Goal: Information Seeking & Learning: Learn about a topic

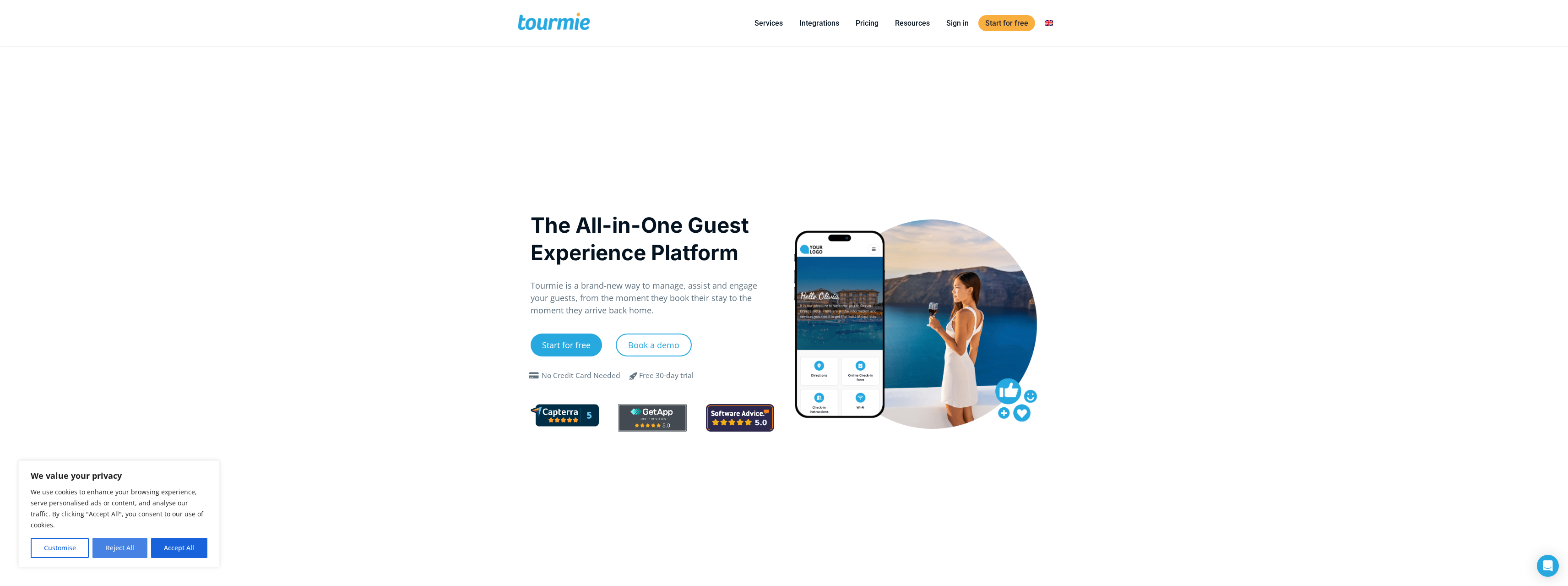
click at [105, 554] on button "Reject All" at bounding box center [119, 548] width 54 height 21
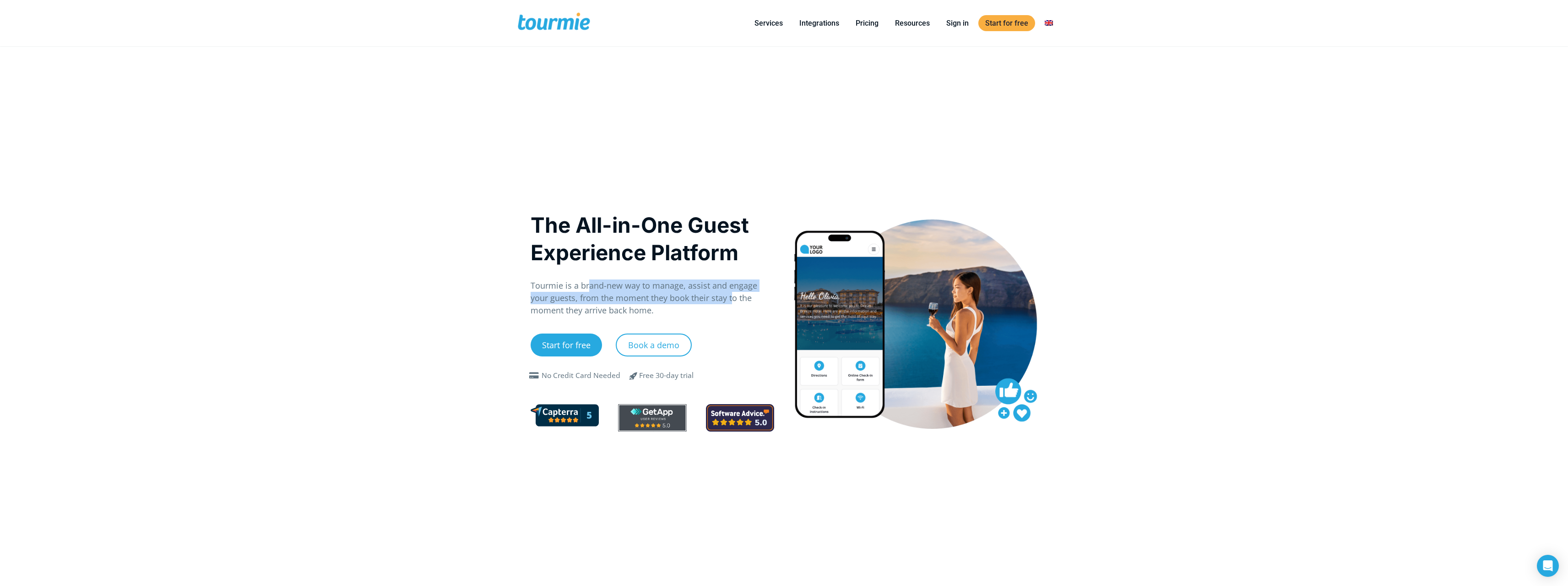
drag, startPoint x: 614, startPoint y: 282, endPoint x: 711, endPoint y: 299, distance: 98.5
click at [711, 299] on p "Tourmie is a brand-new way to manage, assist and engage your guests, from the m…" at bounding box center [652, 298] width 244 height 37
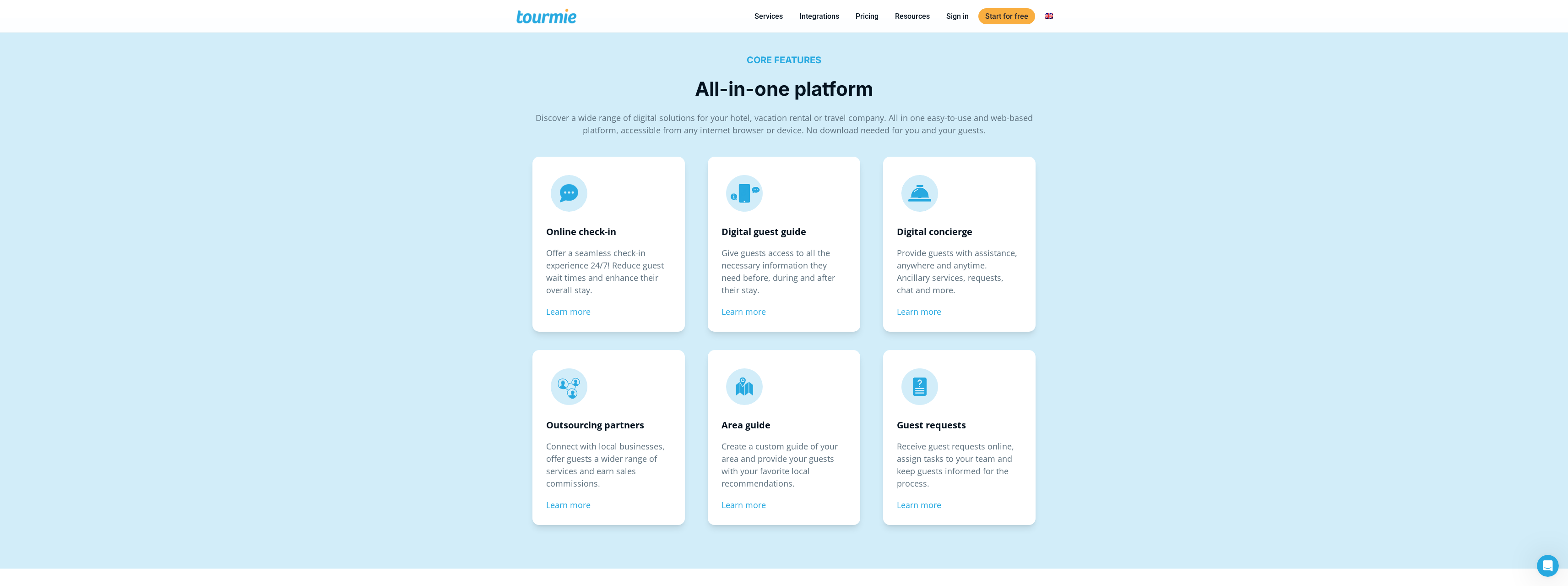
scroll to position [1510, 0]
drag, startPoint x: 567, startPoint y: 253, endPoint x: 626, endPoint y: 287, distance: 68.1
click at [626, 287] on div "Online check-in Offer a seamless check-in experience 24/7! Reduce guest wait ti…" at bounding box center [608, 241] width 152 height 175
click at [620, 284] on p "Offer a seamless check-in experience 24/7! Reduce guest wait times and enhance …" at bounding box center [609, 269] width 125 height 50
drag, startPoint x: 727, startPoint y: 254, endPoint x: 779, endPoint y: 291, distance: 63.8
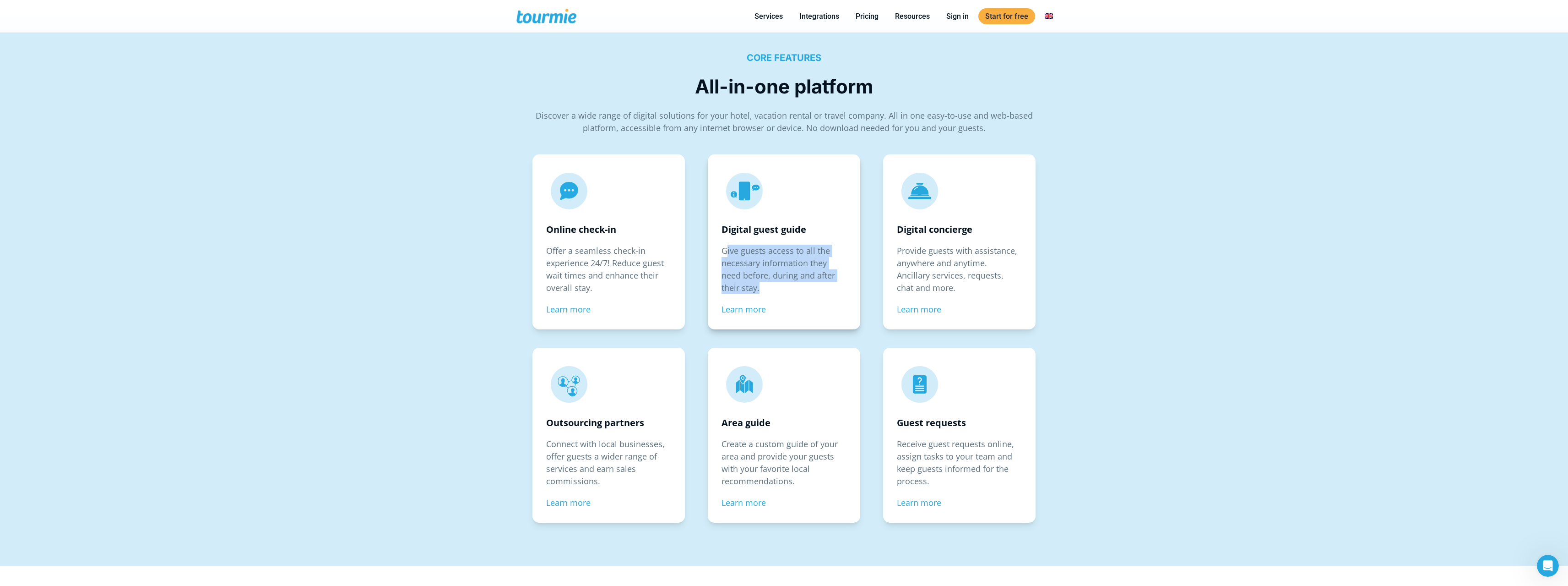
click at [779, 291] on p "Give guests access to all the necessary information they need before, during an…" at bounding box center [784, 269] width 125 height 50
click at [770, 290] on p "Give guests access to all the necessary information they need before, during an…" at bounding box center [784, 269] width 125 height 50
drag, startPoint x: 918, startPoint y: 256, endPoint x: 953, endPoint y: 291, distance: 49.5
click at [953, 291] on p "Provide guests with assistance, anywhere and anytime. Ancillary services, reque…" at bounding box center [959, 269] width 125 height 50
click at [925, 288] on p "Provide guests with assistance, anywhere and anytime. Ancillary services, reque…" at bounding box center [959, 269] width 125 height 50
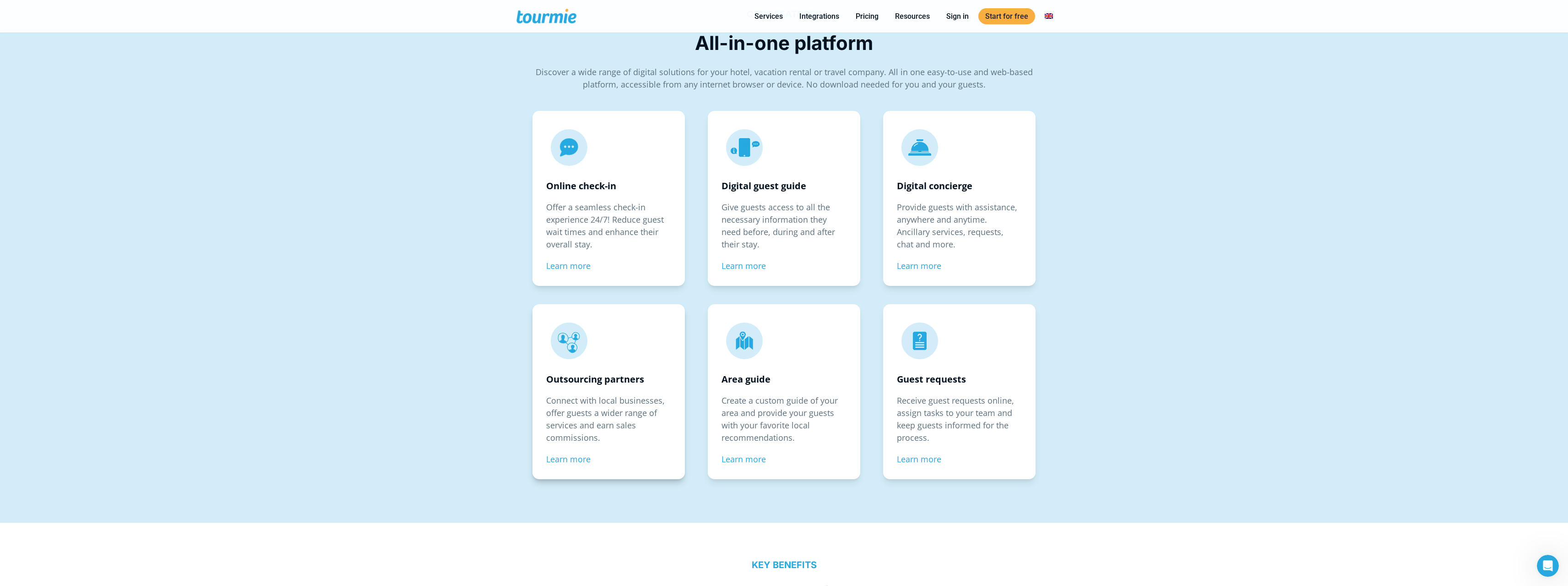
scroll to position [1556, 0]
drag, startPoint x: 549, startPoint y: 402, endPoint x: 628, endPoint y: 437, distance: 86.4
click at [628, 437] on p "Connect with local businesses, offer guests a wider range of services and earn …" at bounding box center [609, 416] width 125 height 50
click at [619, 427] on p "Connect with local businesses, offer guests a wider range of services and earn …" at bounding box center [609, 416] width 125 height 50
drag, startPoint x: 565, startPoint y: 411, endPoint x: 619, endPoint y: 432, distance: 57.9
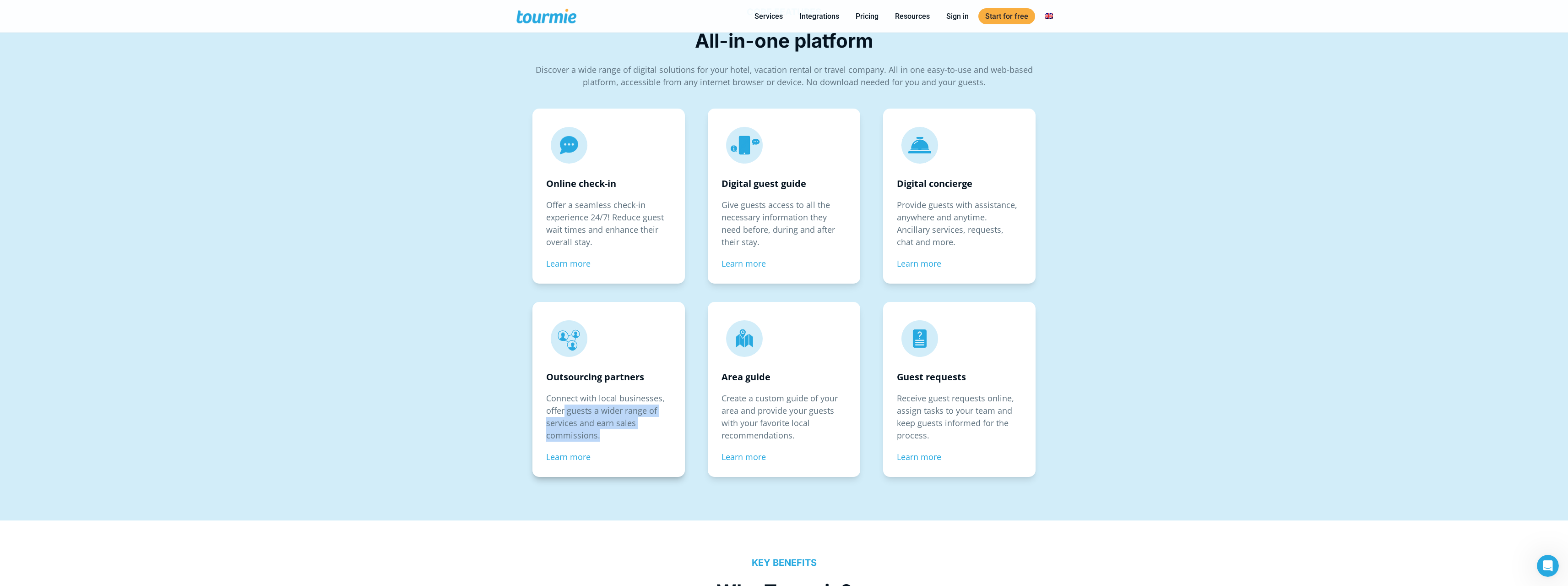
click at [619, 432] on p "Connect with local businesses, offer guests a wider range of services and earn …" at bounding box center [609, 416] width 125 height 50
click at [609, 429] on p "Connect with local businesses, offer guests a wider range of services and earn …" at bounding box center [609, 416] width 125 height 50
drag, startPoint x: 740, startPoint y: 401, endPoint x: 807, endPoint y: 432, distance: 73.8
click at [807, 432] on p "Create a custom guide of your area and provide your guests with your favorite l…" at bounding box center [784, 416] width 125 height 50
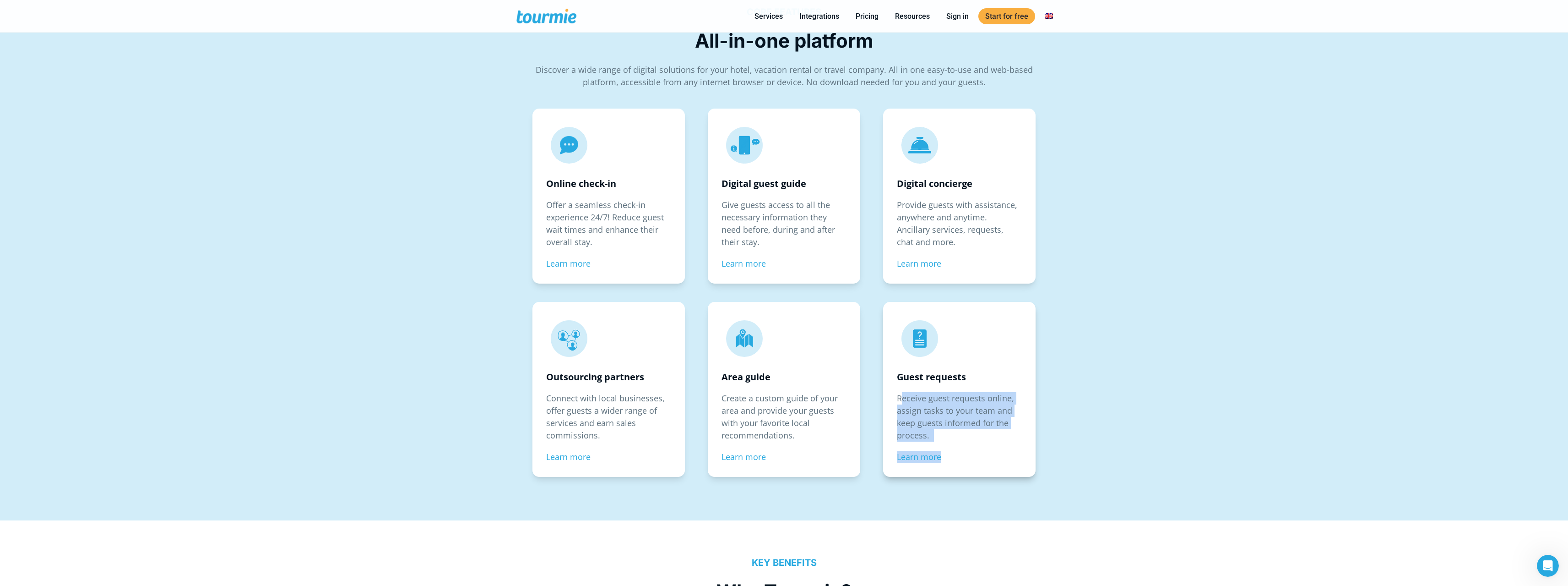
drag, startPoint x: 932, startPoint y: 406, endPoint x: 954, endPoint y: 442, distance: 42.2
click at [954, 442] on div "Guest requests Receive guest requests online, assign tasks to your team and kee…" at bounding box center [959, 389] width 152 height 175
click at [934, 424] on p "Receive guest requests online, assign tasks to your team and keep guests inform…" at bounding box center [959, 416] width 125 height 50
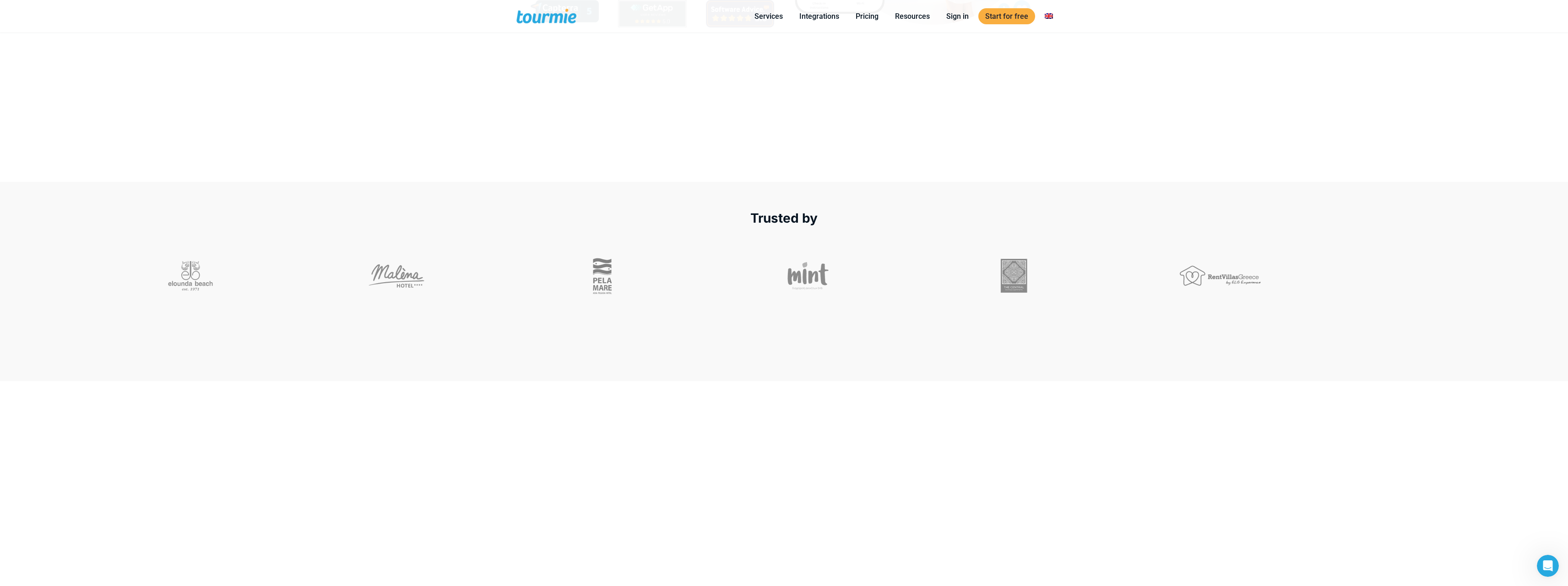
scroll to position [0, 0]
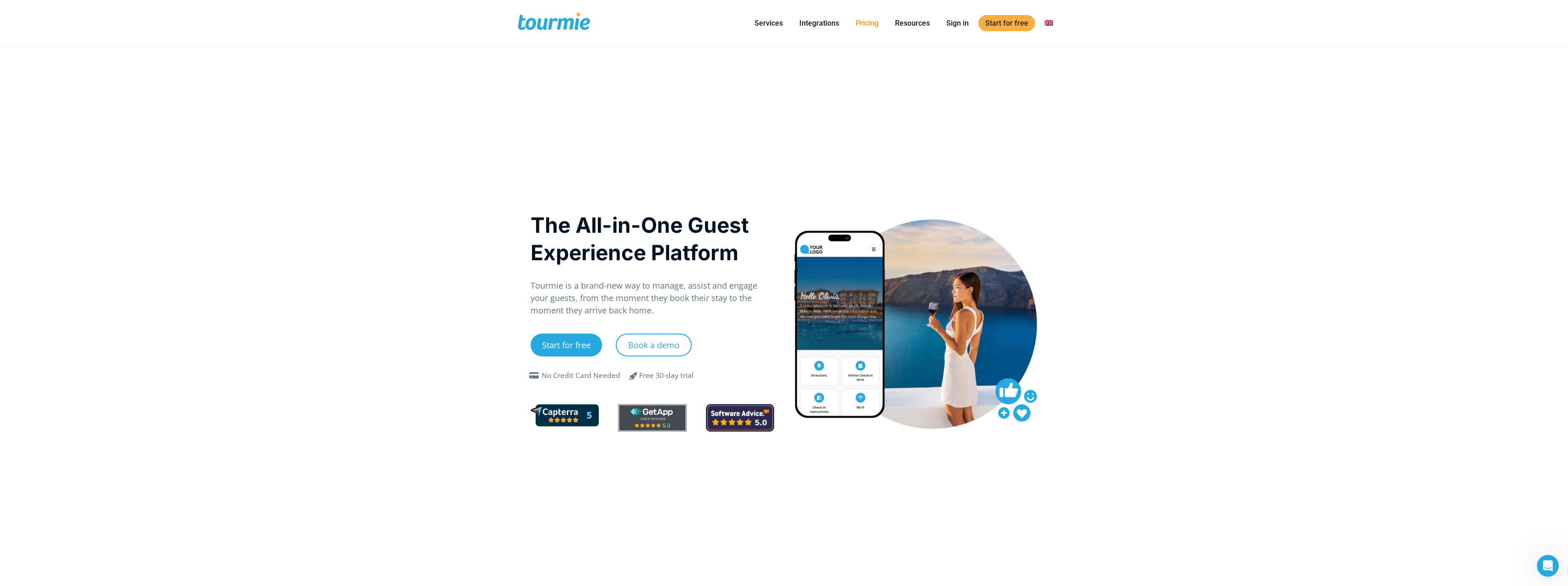
click at [869, 24] on link "Pricing" at bounding box center [867, 23] width 36 height 11
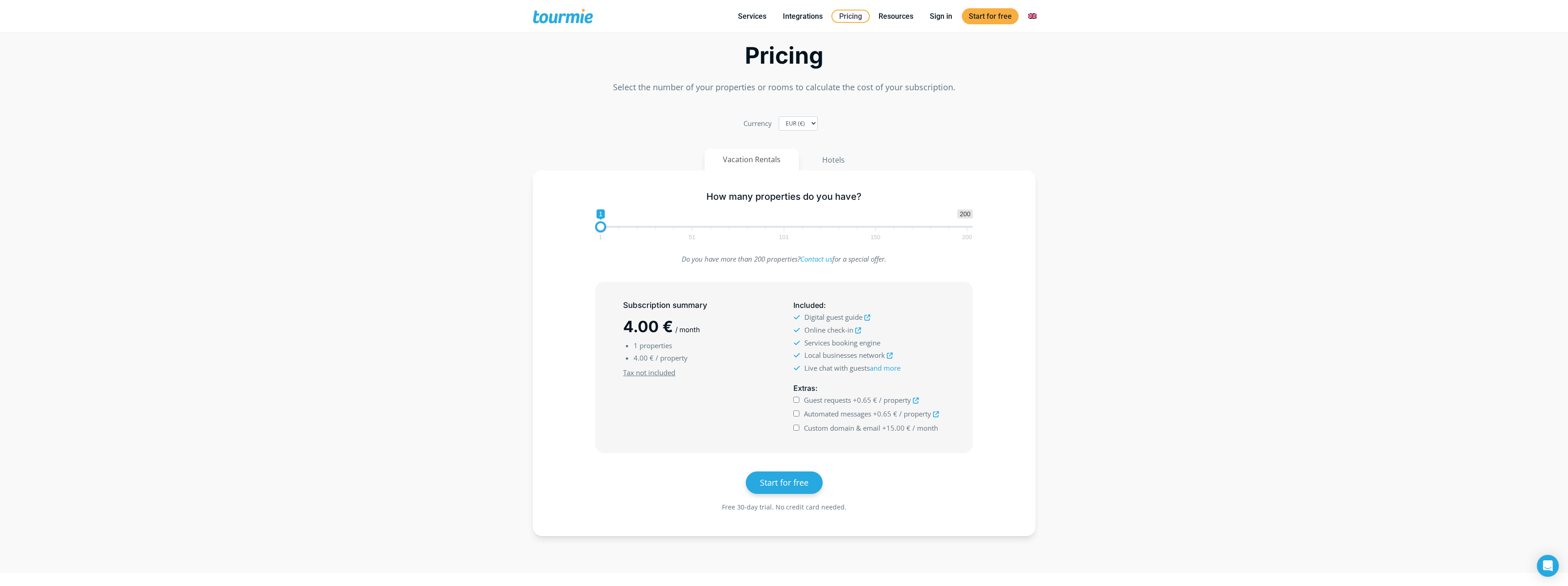
scroll to position [46, 0]
click at [831, 155] on button "Hotels" at bounding box center [834, 157] width 60 height 22
type input "10"
drag, startPoint x: 606, startPoint y: 223, endPoint x: 617, endPoint y: 224, distance: 11.0
click at [617, 224] on span at bounding box center [617, 224] width 11 height 11
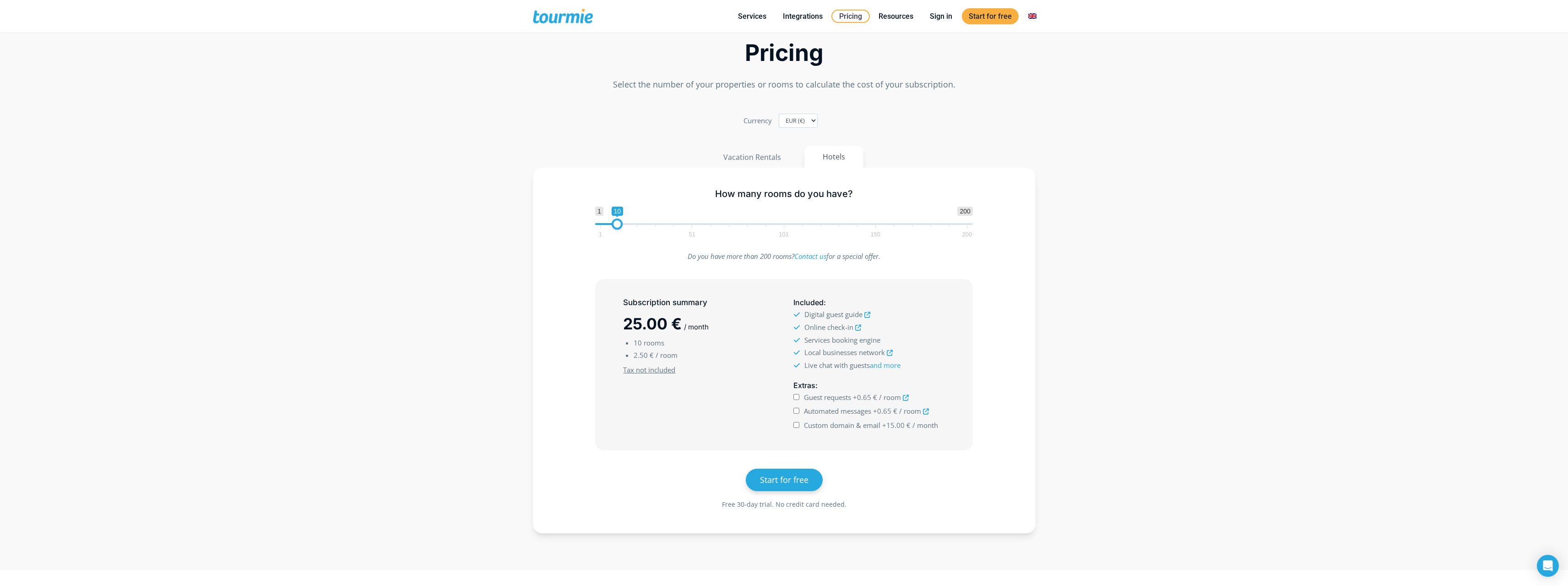
click at [604, 354] on div "Subscription summary 25.00 € / month 10 rooms 2.50 € / room Minimum subscriptio…" at bounding box center [784, 365] width 377 height 171
drag, startPoint x: 634, startPoint y: 343, endPoint x: 678, endPoint y: 356, distance: 45.9
click at [678, 356] on ul "10 rooms 2.50 € / room" at bounding box center [698, 348] width 151 height 24
click at [675, 356] on span "/ room" at bounding box center [667, 355] width 22 height 9
click at [562, 432] on div "Subscription summary 25.00 € / month 10 rooms 2.50 € / room Minimum subscriptio…" at bounding box center [784, 364] width 476 height 171
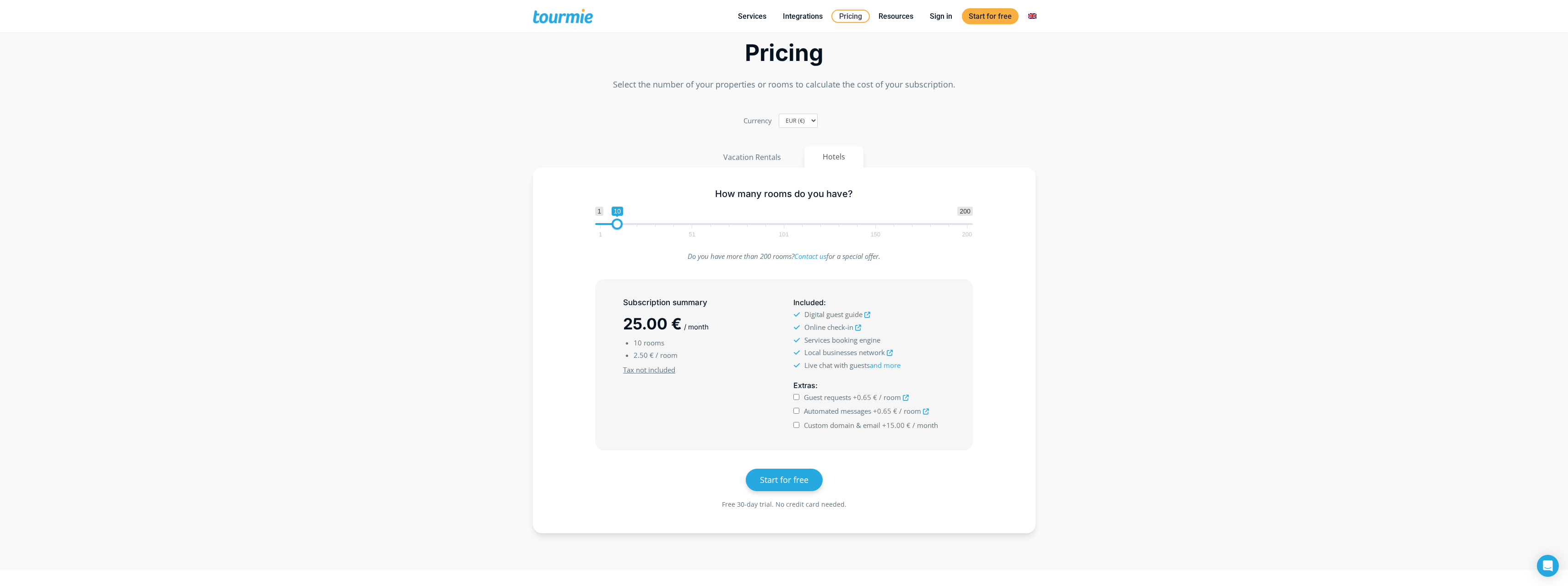
click at [820, 400] on span "Guest requests" at bounding box center [827, 397] width 47 height 9
click at [800, 400] on input "Guest requests +0.65 € / room" at bounding box center [797, 397] width 6 height 6
click at [820, 400] on span "Guest requests" at bounding box center [827, 397] width 47 height 9
click at [800, 400] on input "Guest requests +0.65 € / room" at bounding box center [797, 397] width 6 height 6
checkbox input "false"
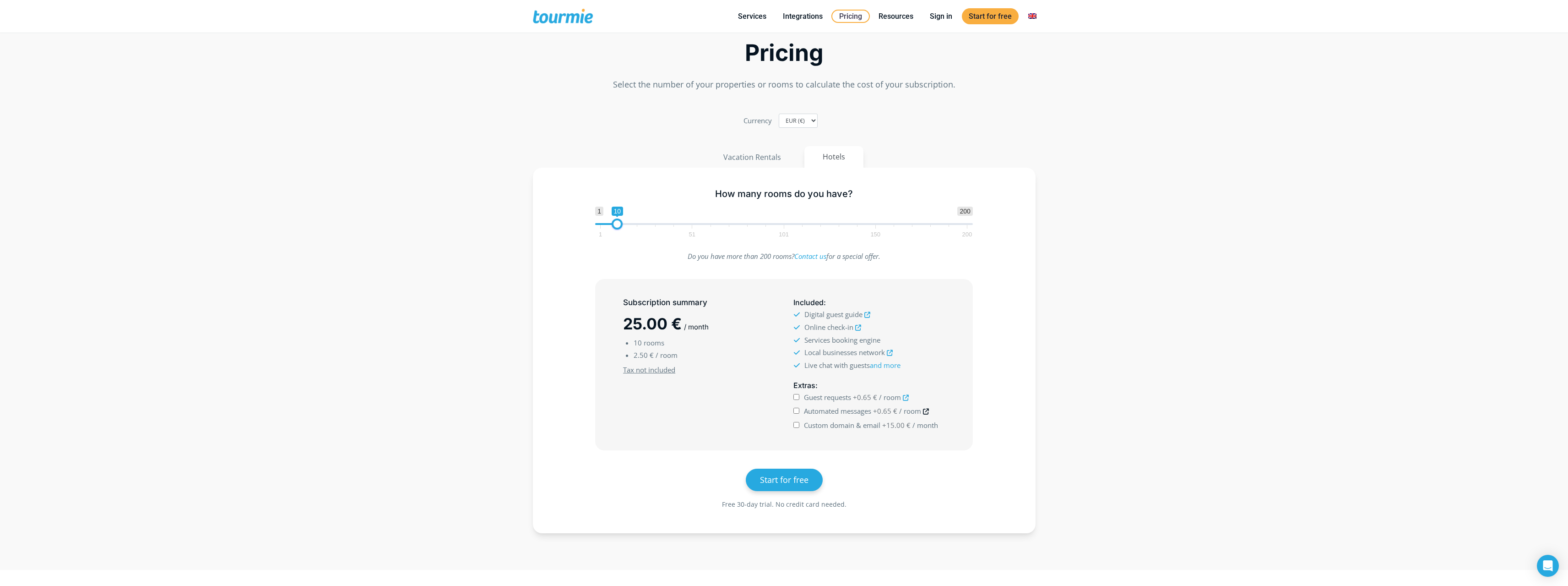
drag, startPoint x: 923, startPoint y: 411, endPoint x: 928, endPoint y: 411, distance: 5.0
click at [927, 411] on label "Automated messages +0.65 € / room" at bounding box center [866, 411] width 125 height 13
drag, startPoint x: 842, startPoint y: 426, endPoint x: 863, endPoint y: 426, distance: 21.0
click at [863, 426] on span "Custom domain & email" at bounding box center [842, 425] width 77 height 9
click at [868, 426] on span "Custom domain & email" at bounding box center [842, 425] width 77 height 9
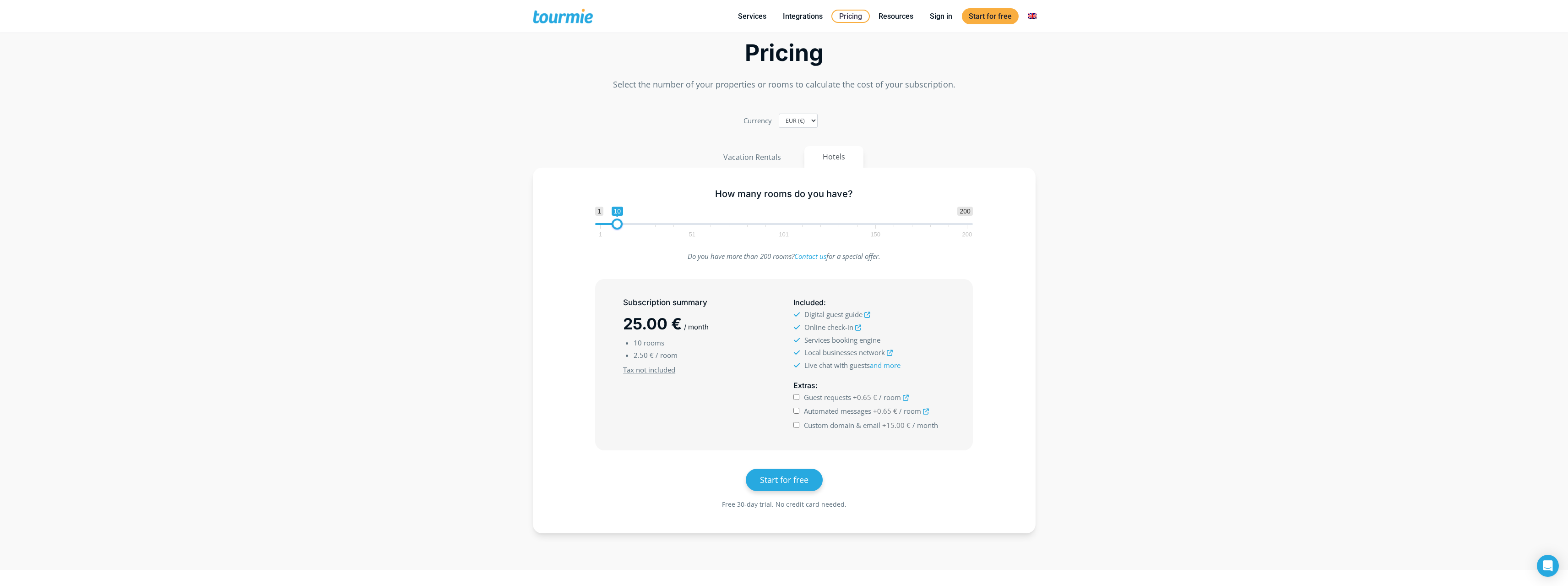
click at [800, 426] on input "Custom domain & email +15.00 € / month" at bounding box center [797, 425] width 6 height 6
click at [832, 423] on span "Custom domain & email" at bounding box center [842, 425] width 77 height 9
click at [800, 423] on input "Custom domain & email +15.00 € / month" at bounding box center [797, 425] width 6 height 6
checkbox input "false"
click at [925, 411] on icon at bounding box center [926, 411] width 6 height 6
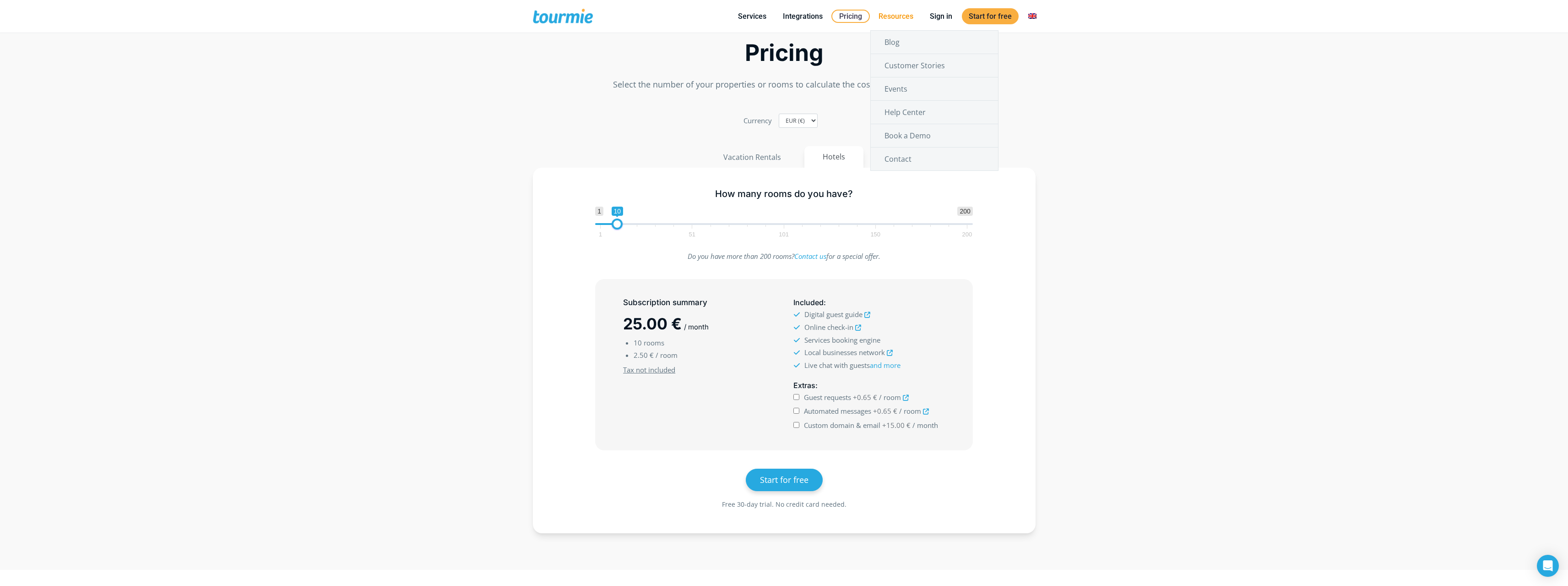
click at [895, 18] on link "Resources" at bounding box center [895, 16] width 48 height 11
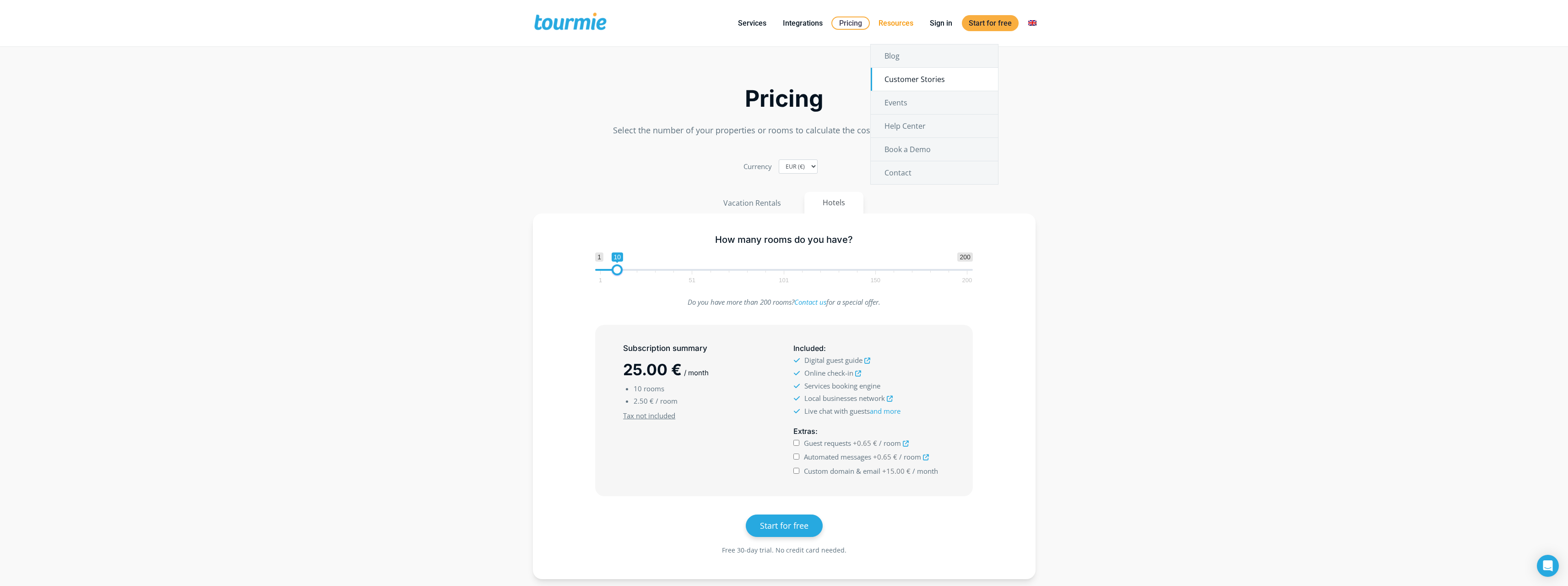
click at [897, 77] on link "Customer Stories" at bounding box center [934, 79] width 127 height 23
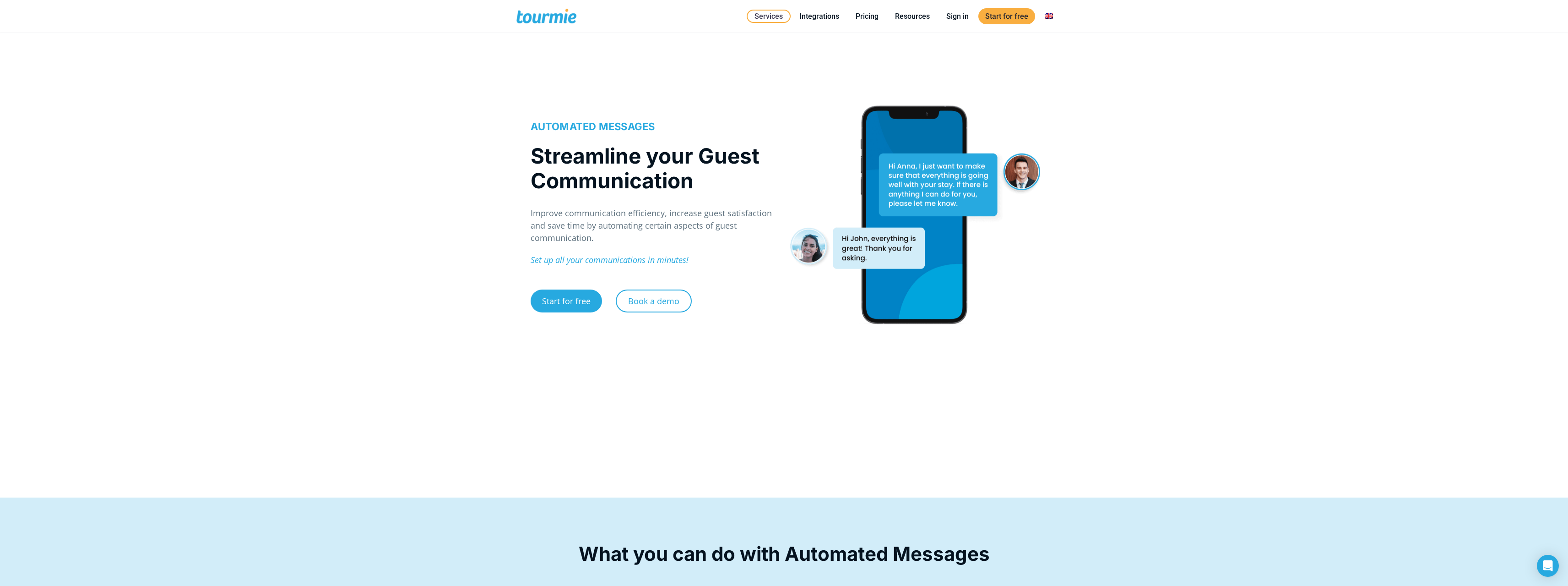
scroll to position [92, 0]
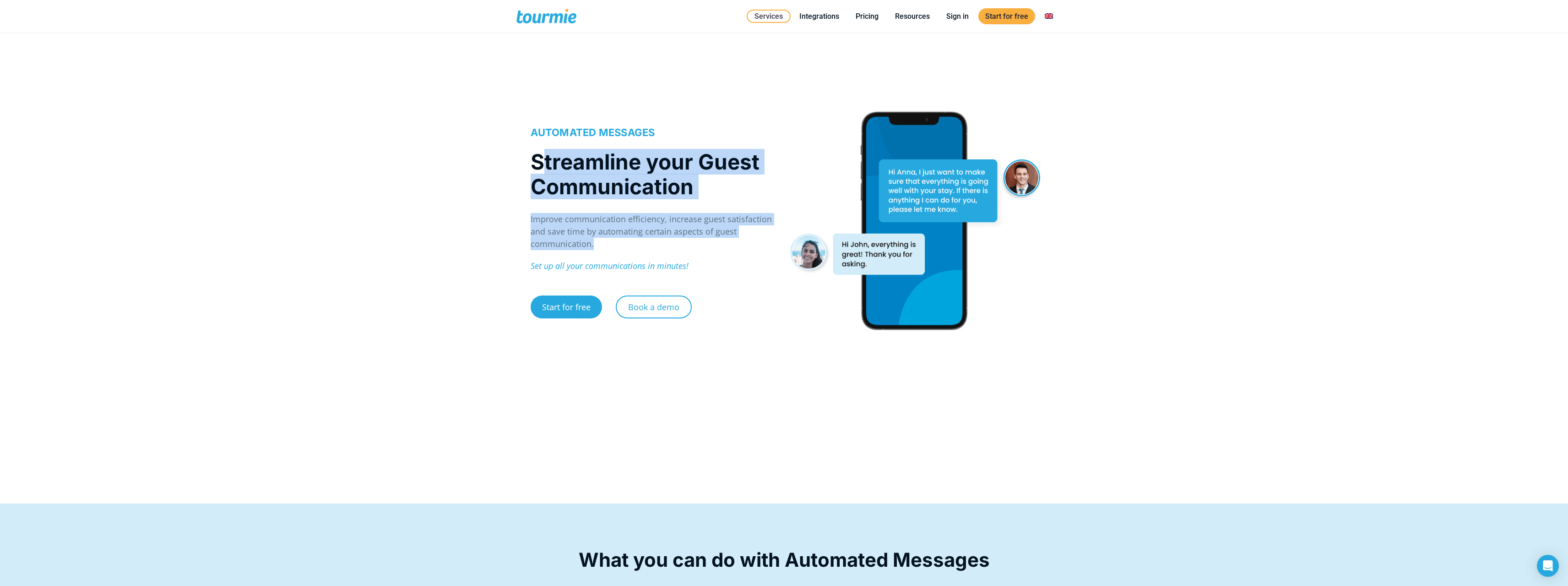
drag, startPoint x: 610, startPoint y: 174, endPoint x: 710, endPoint y: 250, distance: 125.6
click at [710, 250] on div "AUTOMATED MESSAGES Streamline your Guest Communication Improve communication ef…" at bounding box center [652, 229] width 244 height 207
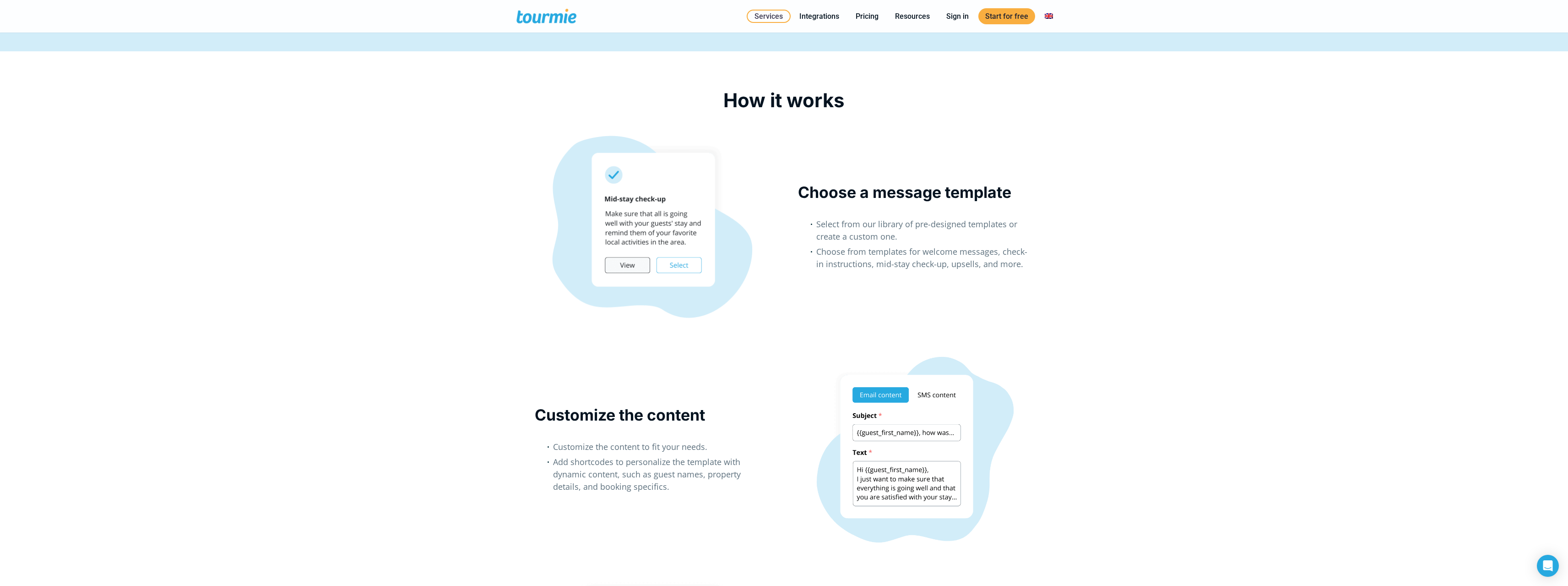
scroll to position [867, 0]
drag, startPoint x: 827, startPoint y: 224, endPoint x: 907, endPoint y: 267, distance: 90.8
click at [907, 267] on ul "Select from our library of pre-designed templates or create a custom one. Choos…" at bounding box center [916, 245] width 236 height 55
click at [907, 267] on li "Choose from templates for welcome messages, check-in instructions, mid-stay che…" at bounding box center [925, 258] width 217 height 28
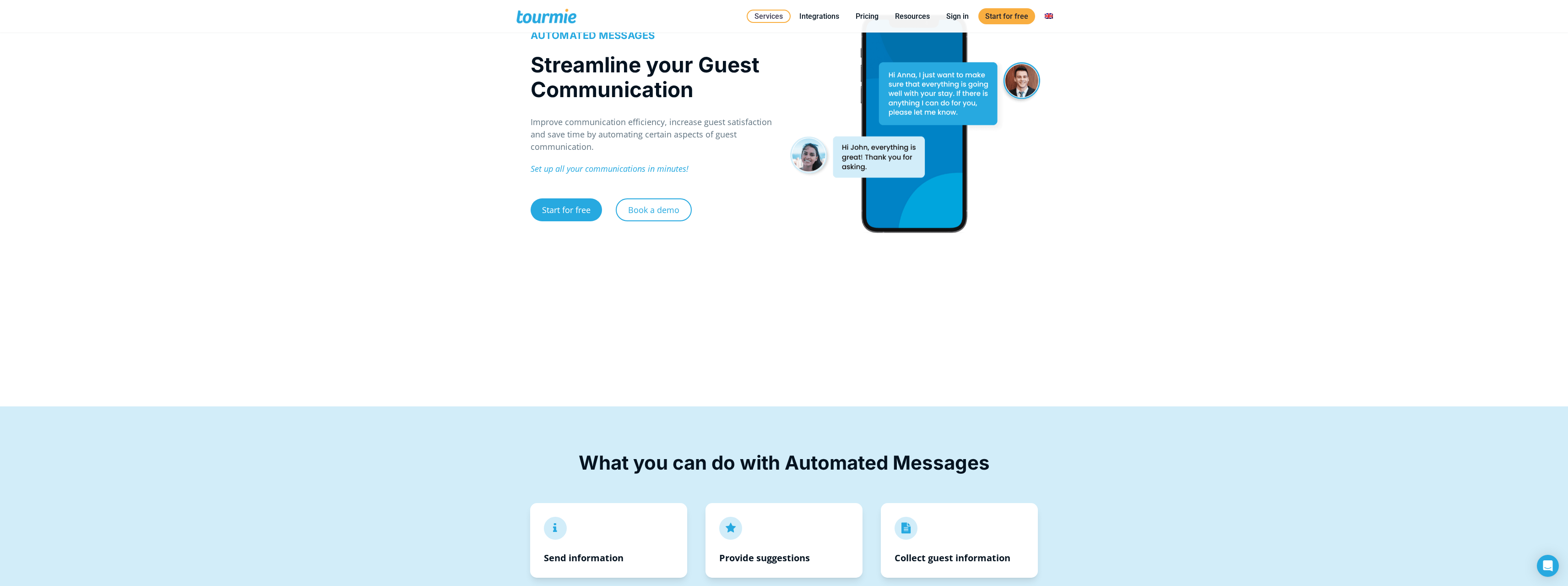
scroll to position [0, 0]
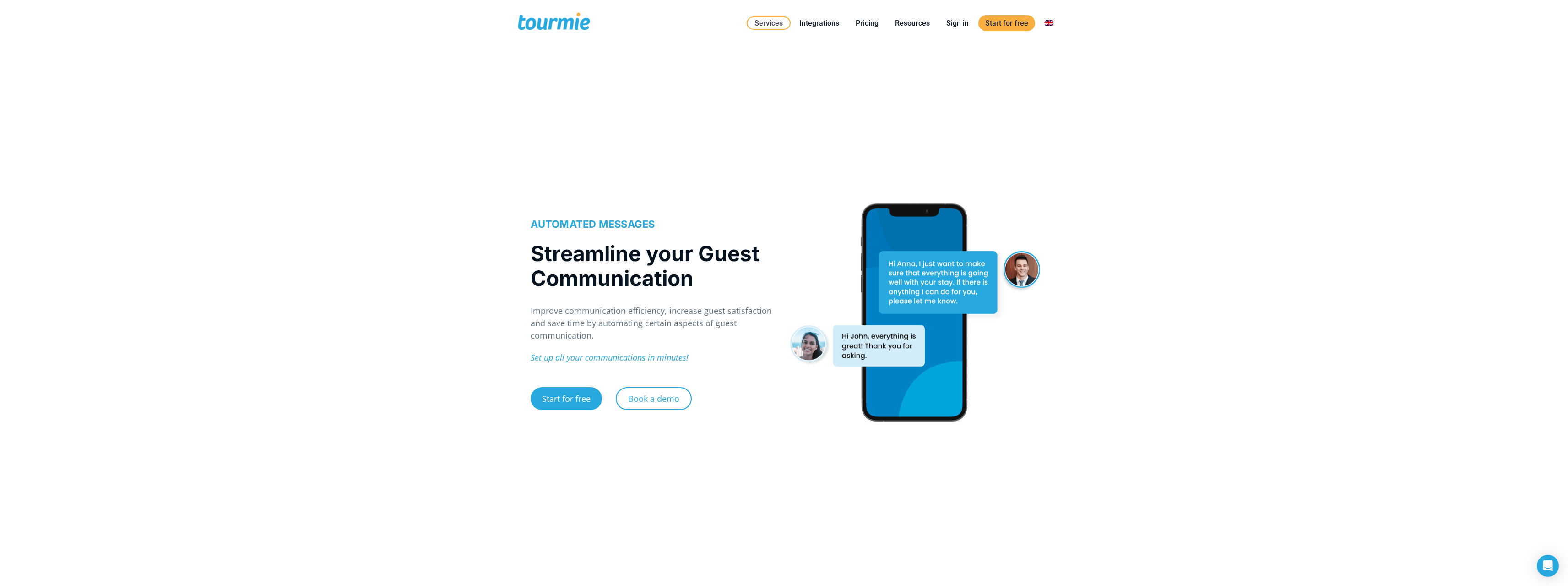
click at [542, 29] on span at bounding box center [553, 23] width 75 height 21
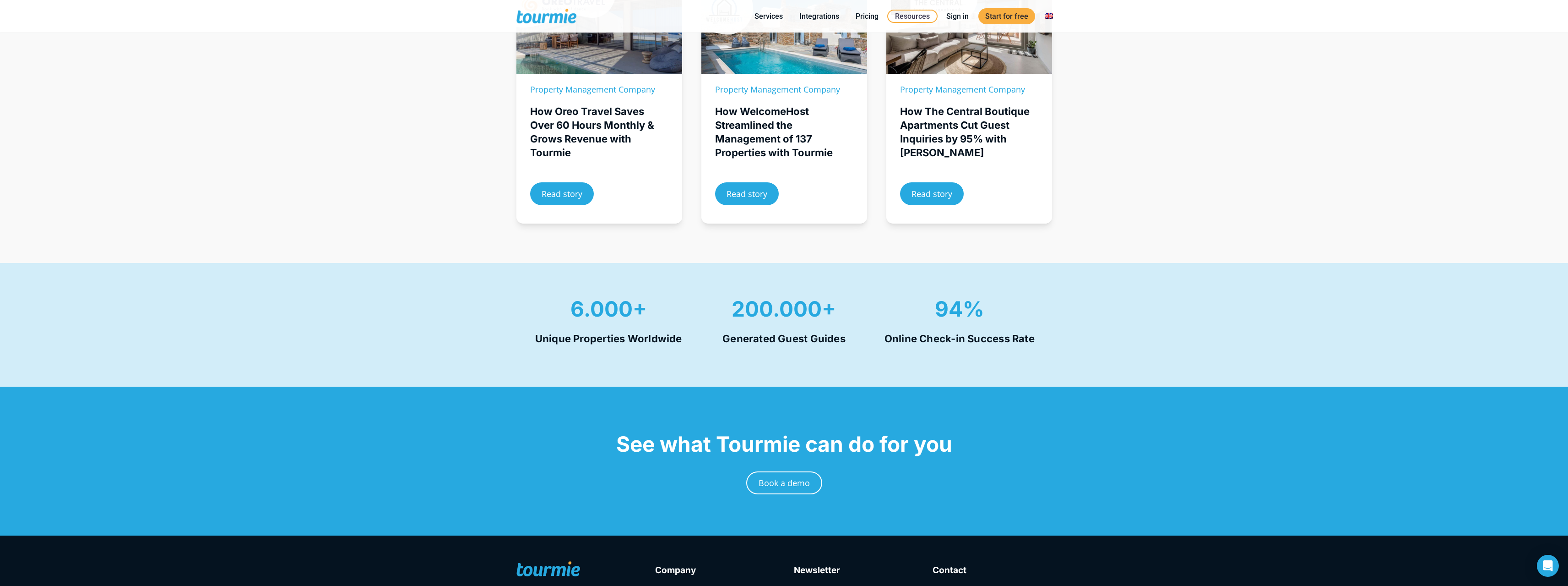
scroll to position [275, 0]
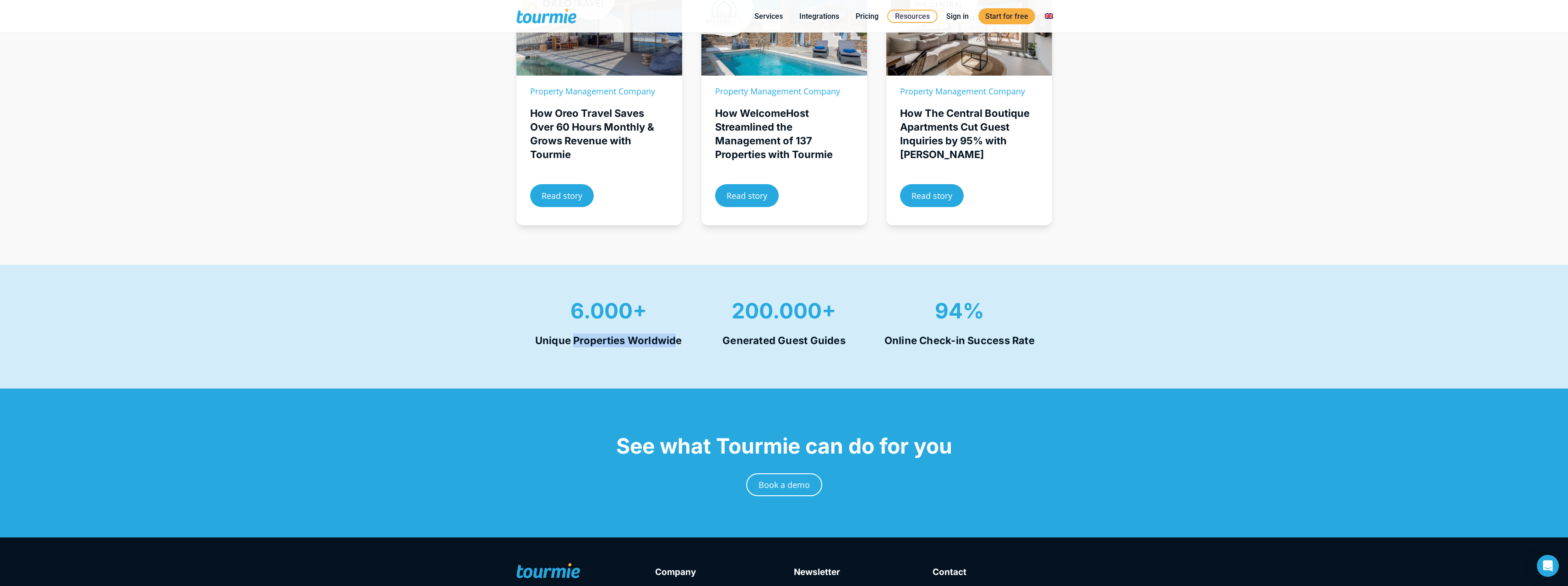
drag, startPoint x: 573, startPoint y: 336, endPoint x: 677, endPoint y: 339, distance: 104.0
click at [677, 339] on h4 "Unique Properties Worldwide" at bounding box center [609, 340] width 156 height 13
click at [670, 341] on h4 "Unique Properties Worldwide" at bounding box center [609, 340] width 156 height 13
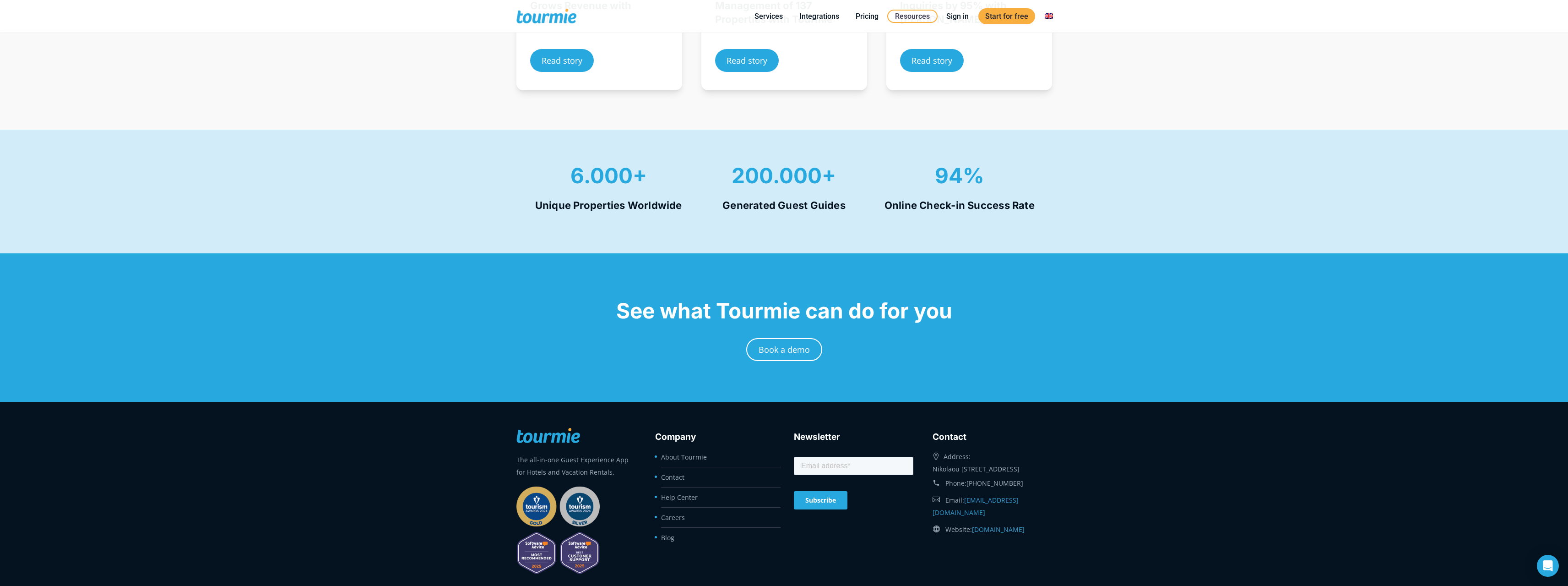
scroll to position [476, 0]
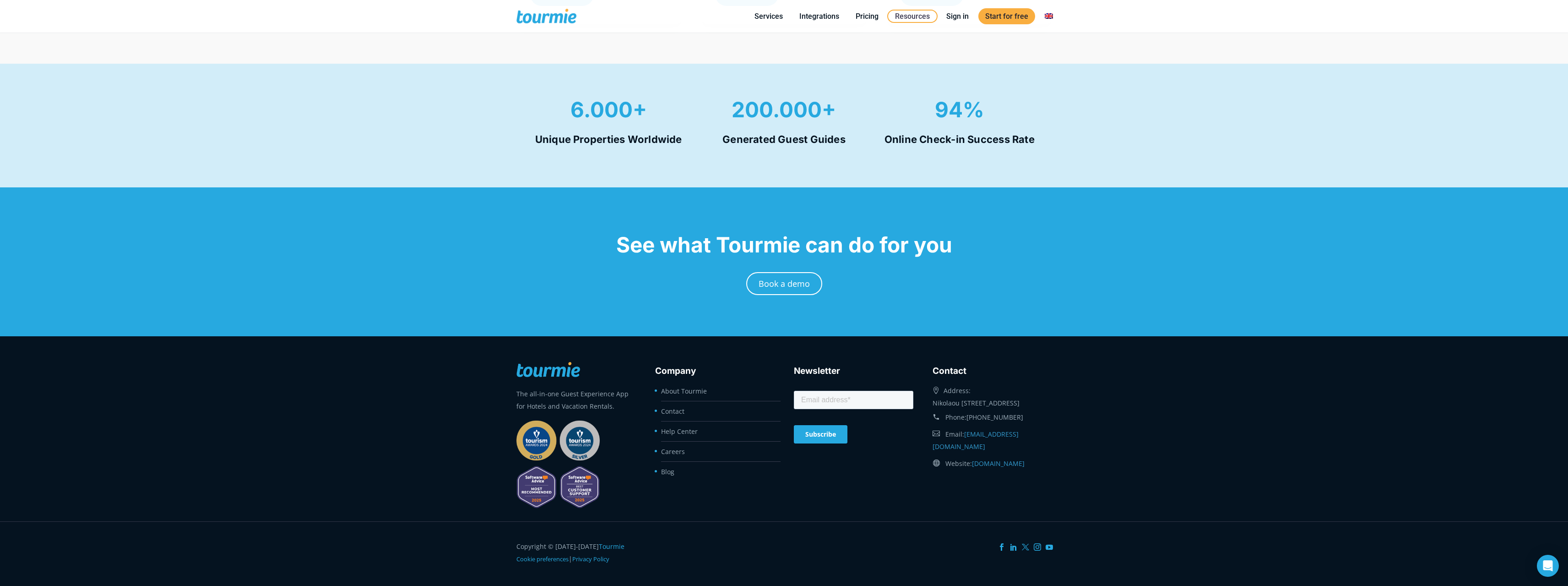
drag, startPoint x: 1566, startPoint y: 515, endPoint x: 1574, endPoint y: 441, distance: 74.4
click at [1568, 448] on html "We value your privacy We use cookies to enhance your browsing experience, serve…" at bounding box center [784, 54] width 1568 height 1061
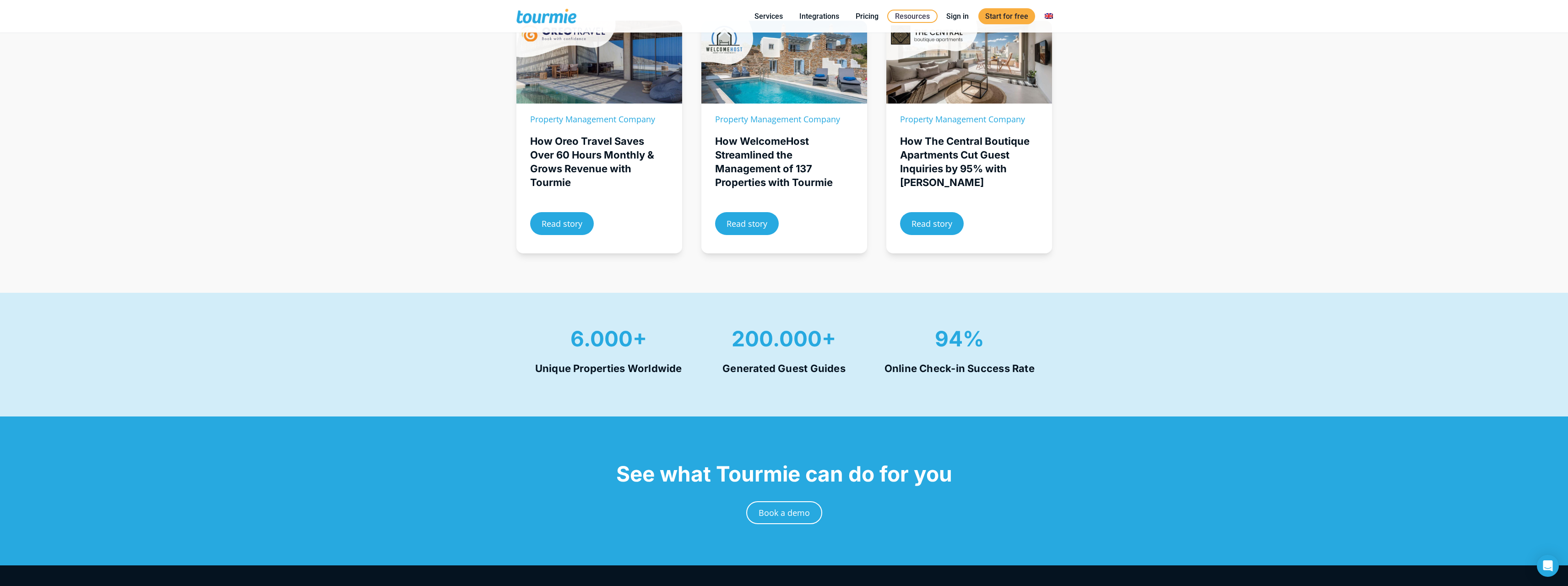
scroll to position [0, 0]
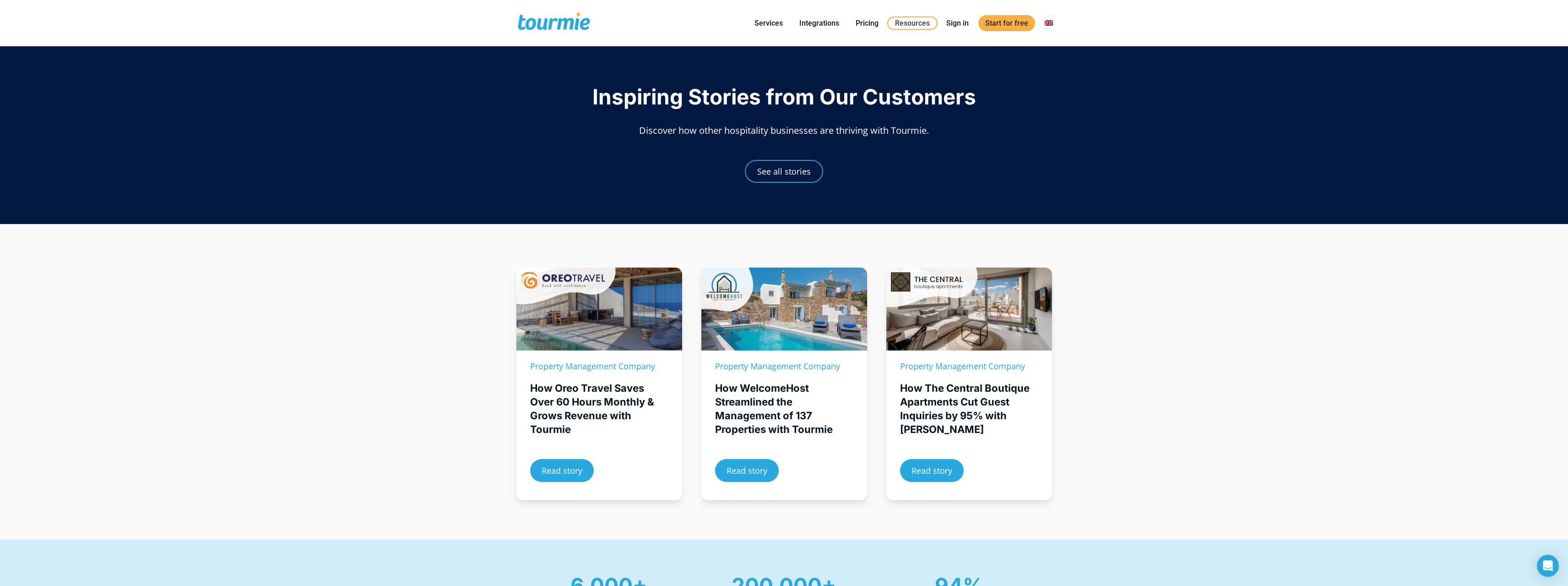
click at [544, 13] on span at bounding box center [553, 23] width 75 height 21
